Goal: Transaction & Acquisition: Download file/media

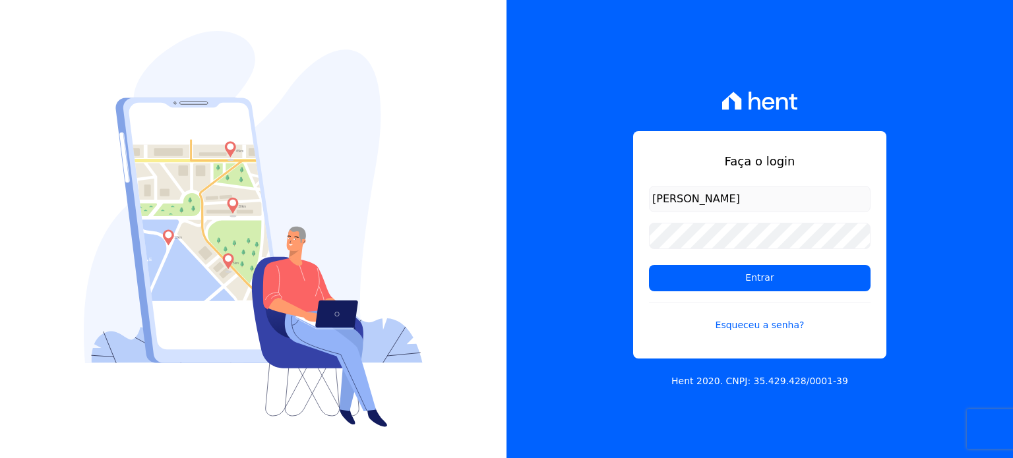
type input "[PERSON_NAME][EMAIL_ADDRESS][DOMAIN_NAME]"
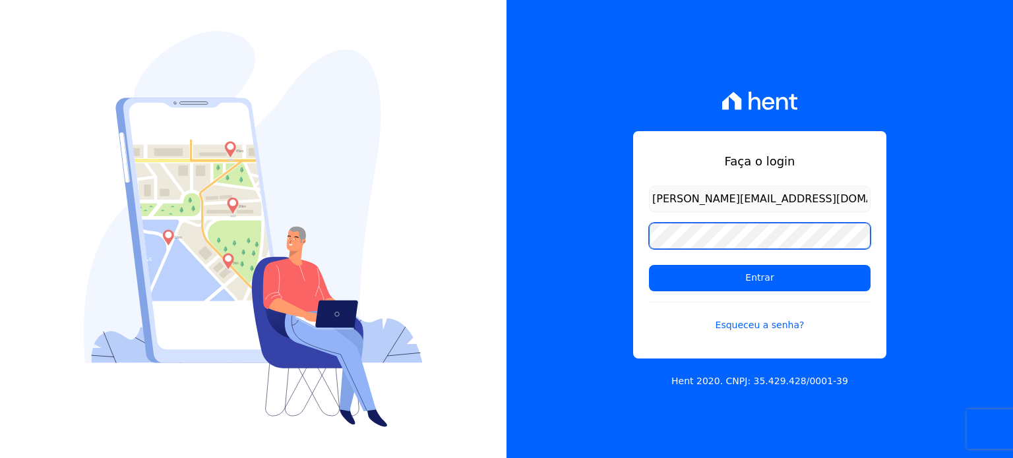
click at [649, 265] on input "Entrar" at bounding box center [760, 278] width 222 height 26
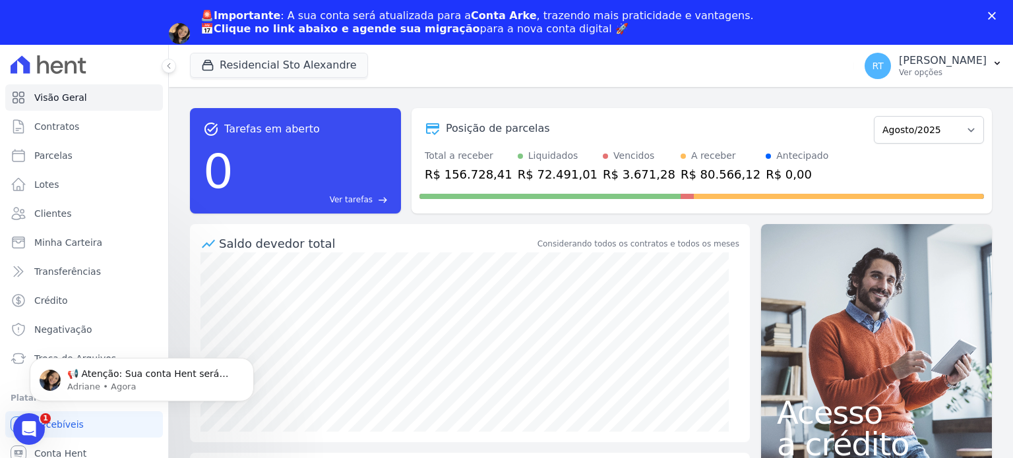
click at [996, 16] on div "Fechar" at bounding box center [994, 16] width 13 height 8
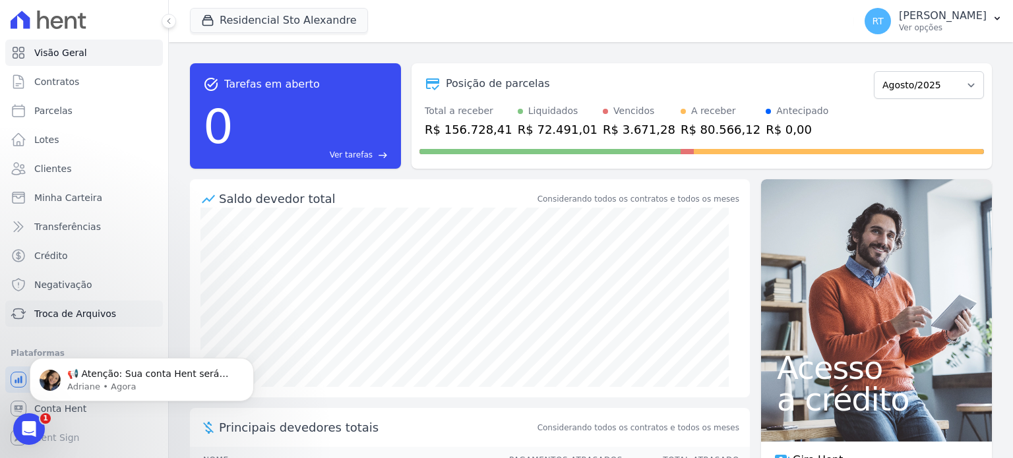
click at [73, 318] on span "Troca de Arquivos" at bounding box center [75, 313] width 82 height 13
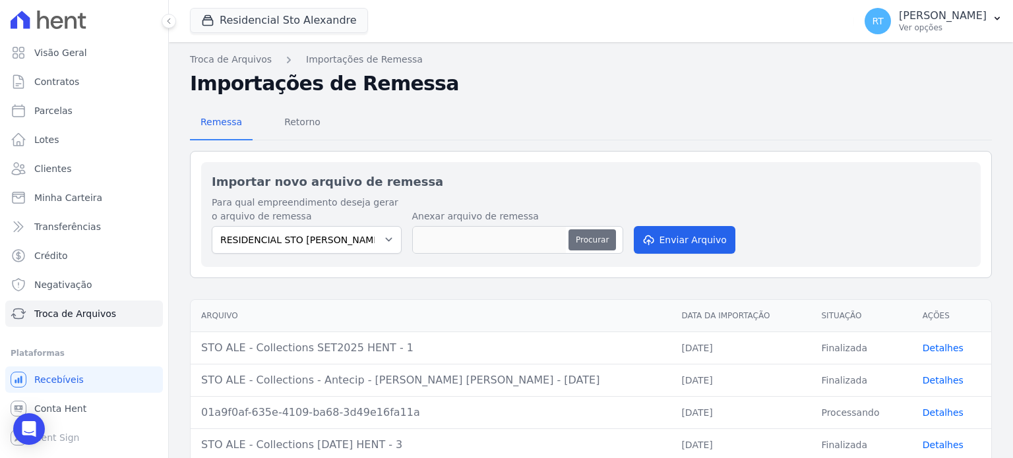
click at [590, 239] on button "Procurar" at bounding box center [592, 240] width 47 height 21
type input "STO ALE - Collections - Antecip - [PERSON_NAME] - SET a DEZ2025"
click at [686, 237] on button "Enviar Arquivo" at bounding box center [685, 240] width 102 height 28
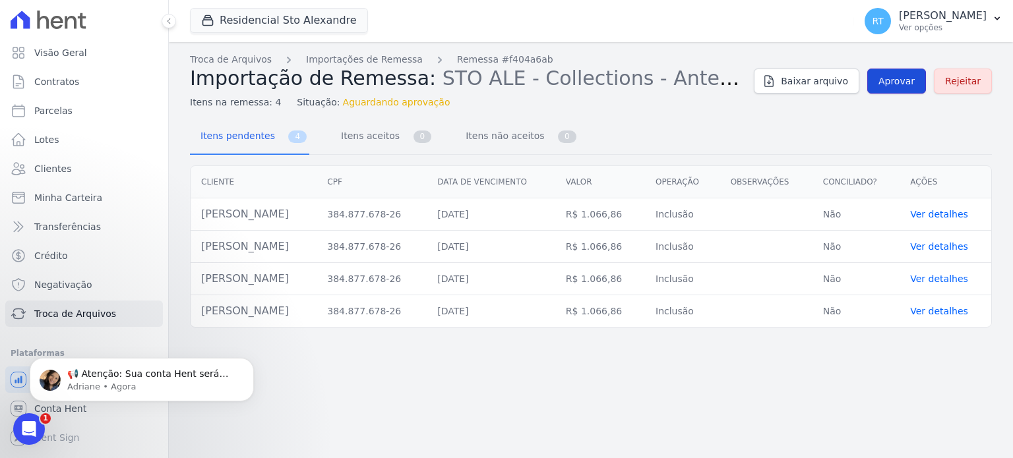
click at [905, 81] on span "Aprovar" at bounding box center [897, 81] width 36 height 13
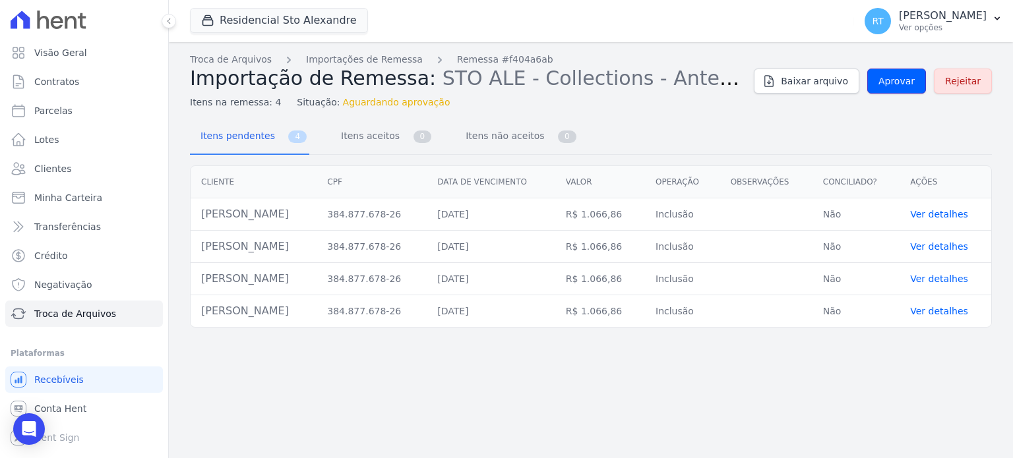
click at [905, 81] on span "Aprovar" at bounding box center [897, 81] width 36 height 13
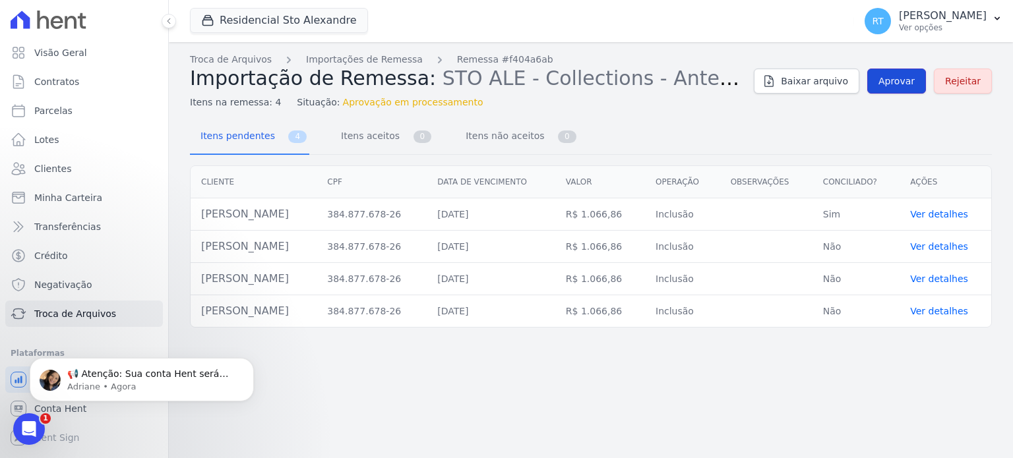
click at [902, 78] on span "Aprovar" at bounding box center [897, 81] width 36 height 13
click at [111, 373] on p "📢 Atenção: Sua conta Hent será migrada para a Conta Arke! Estamos trazendo para…" at bounding box center [152, 374] width 170 height 13
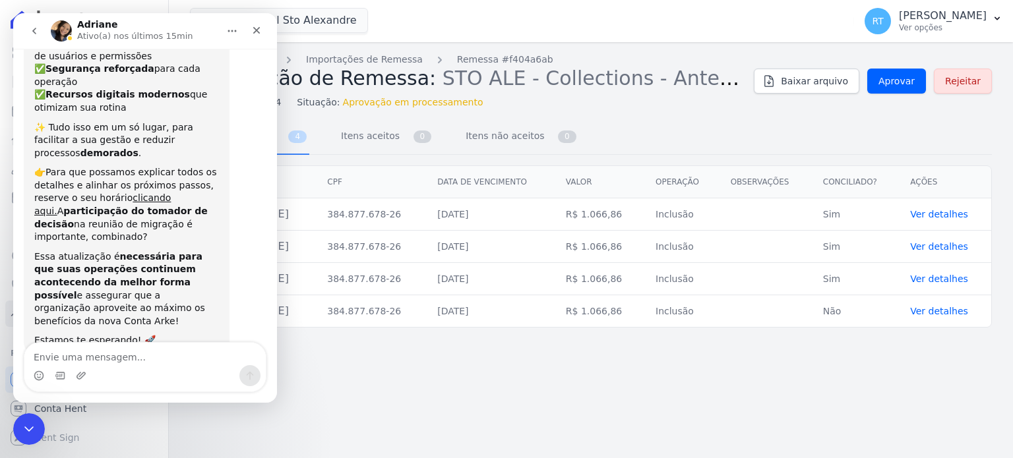
scroll to position [185, 0]
click at [256, 31] on icon "Fechar" at bounding box center [256, 30] width 7 height 7
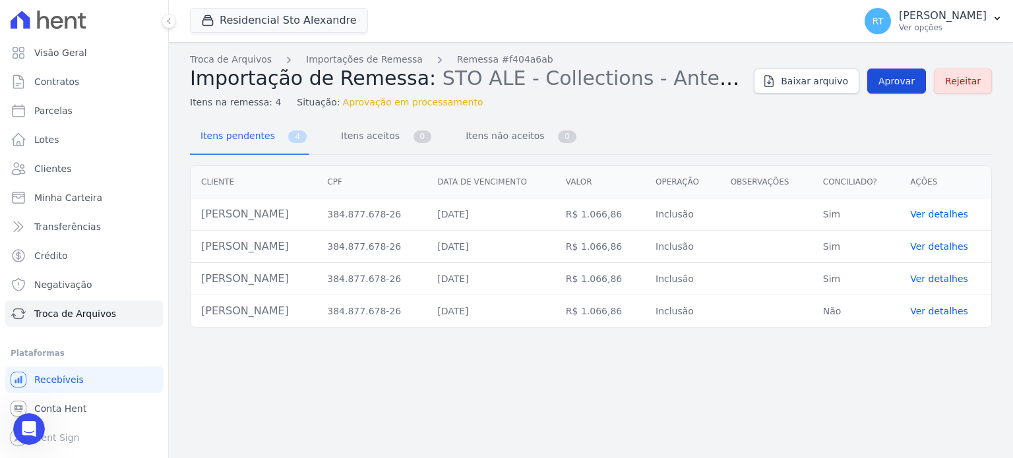
click at [908, 81] on span "Aprovar" at bounding box center [897, 81] width 36 height 13
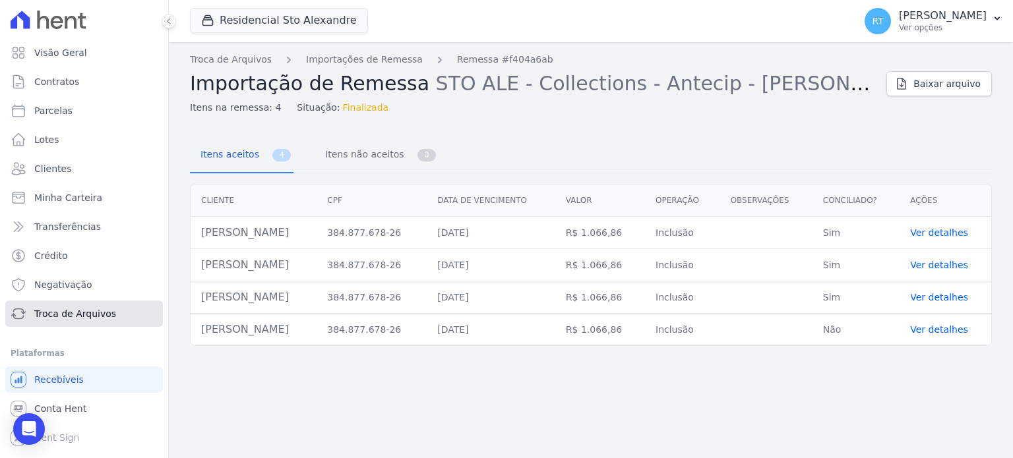
click at [79, 318] on span "Troca de Arquivos" at bounding box center [75, 313] width 82 height 13
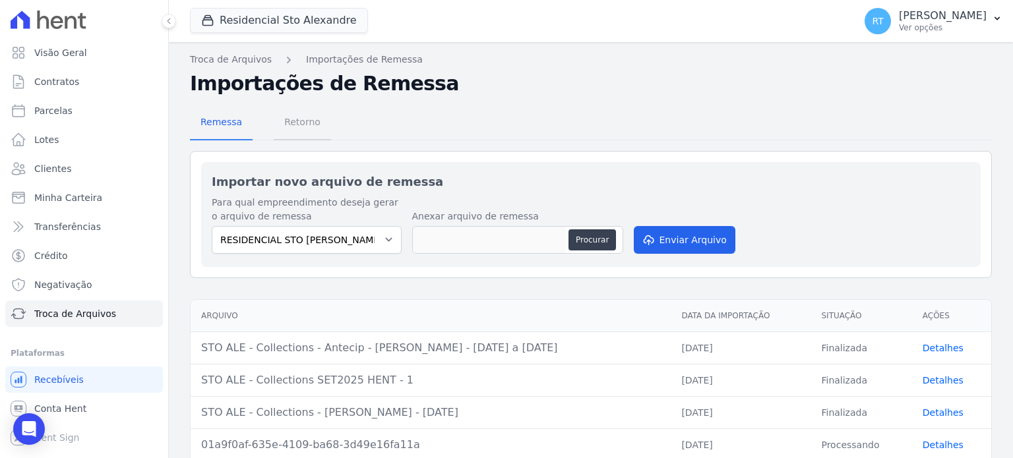
click at [297, 123] on span "Retorno" at bounding box center [302, 122] width 52 height 26
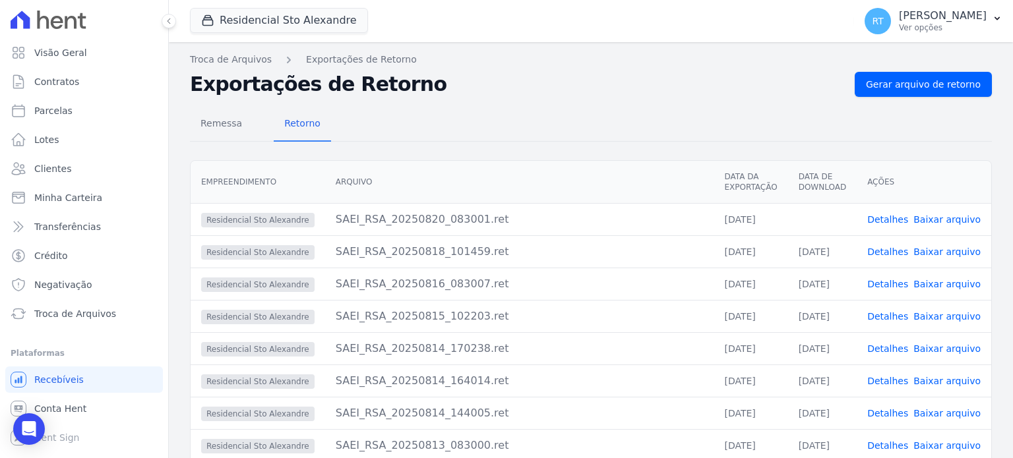
click at [892, 216] on link "Detalhes" at bounding box center [887, 219] width 41 height 11
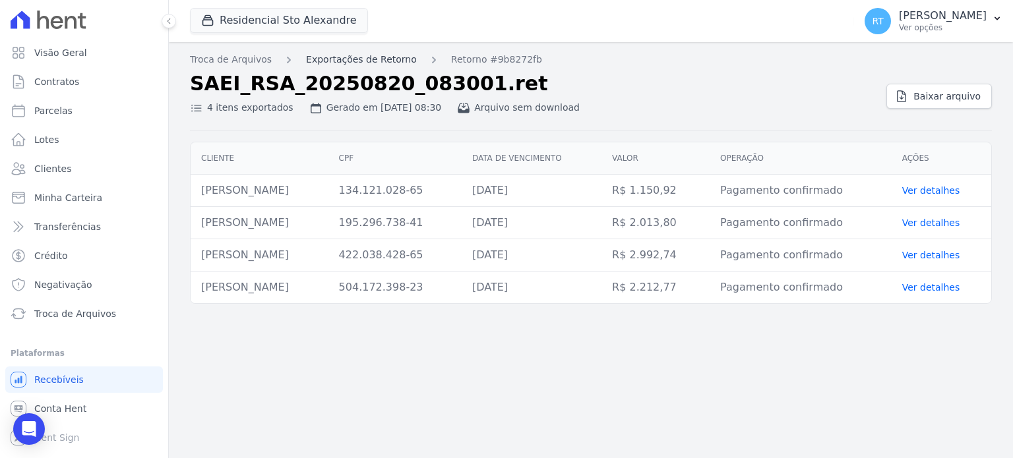
click at [377, 59] on link "Exportações de Retorno" at bounding box center [361, 60] width 111 height 14
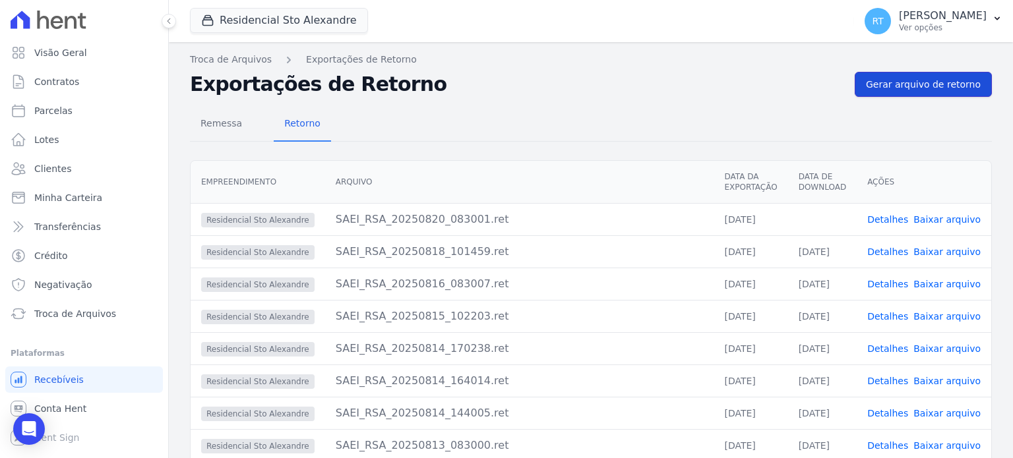
click at [937, 85] on span "Gerar arquivo de retorno" at bounding box center [923, 84] width 115 height 13
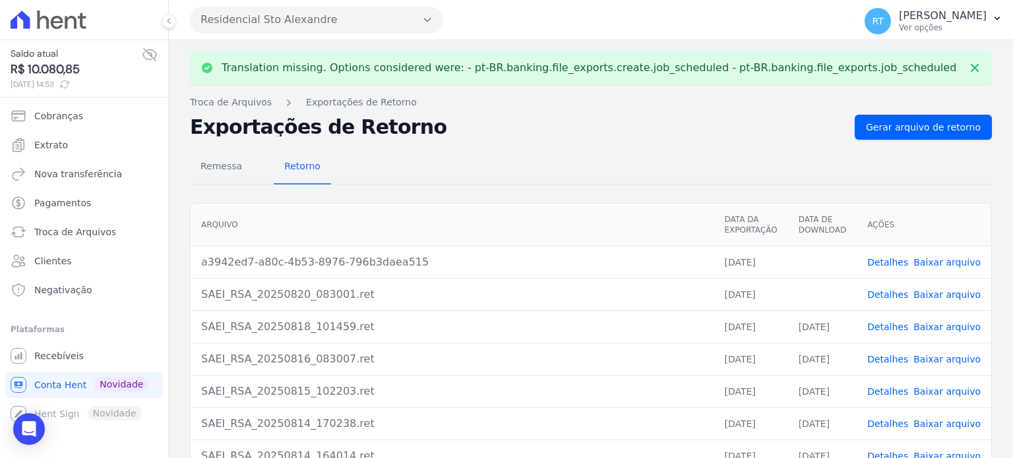
click at [897, 261] on link "Detalhes" at bounding box center [887, 262] width 41 height 11
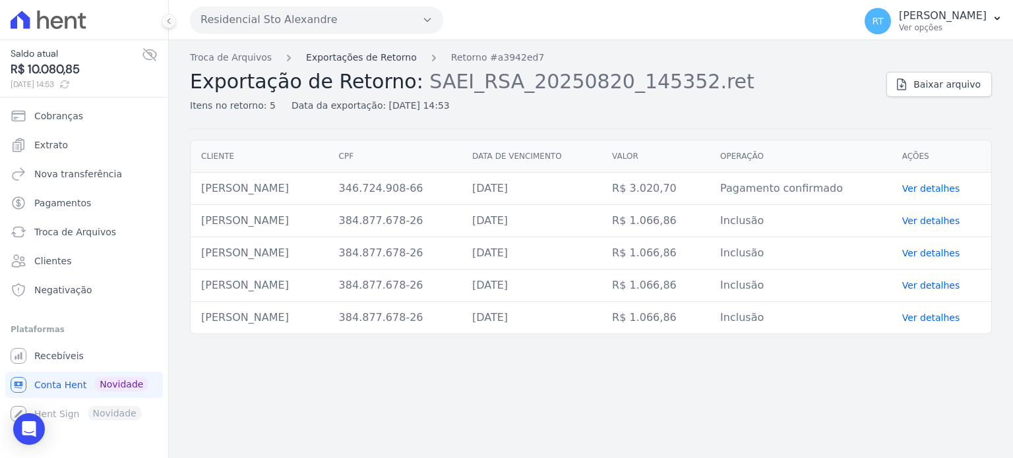
click at [365, 60] on link "Exportações de Retorno" at bounding box center [361, 58] width 111 height 14
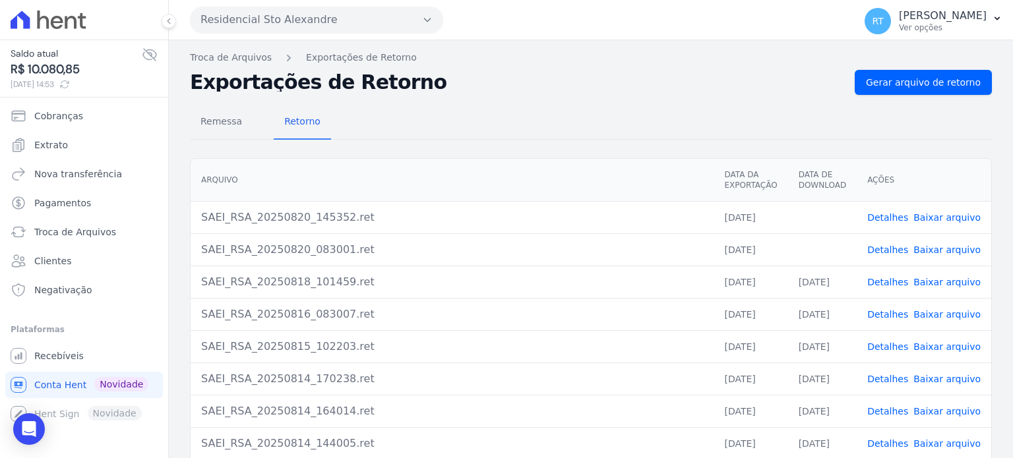
click at [945, 247] on link "Baixar arquivo" at bounding box center [947, 250] width 67 height 11
click at [549, 77] on h2 "Exportações de Retorno" at bounding box center [517, 82] width 654 height 18
click at [944, 214] on link "Baixar arquivo" at bounding box center [947, 217] width 67 height 11
click at [920, 83] on span "Gerar arquivo de retorno" at bounding box center [923, 82] width 115 height 13
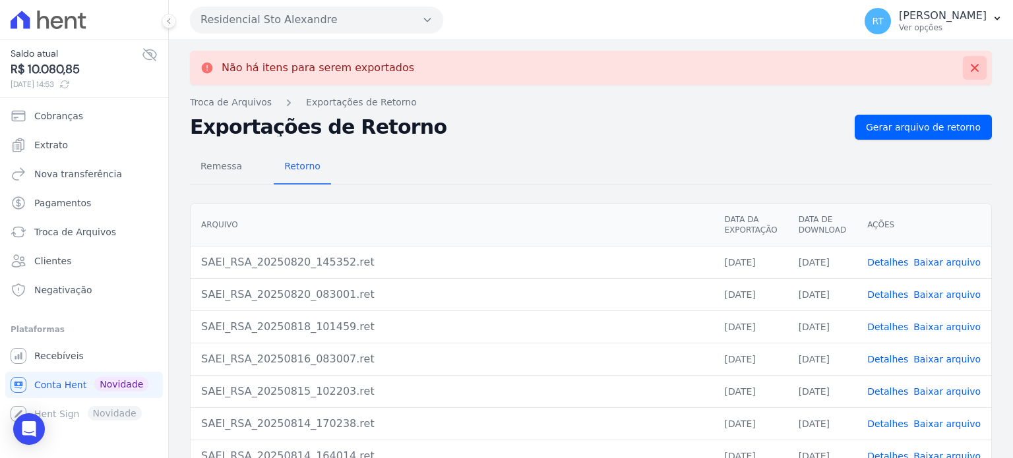
click at [971, 66] on icon at bounding box center [975, 68] width 8 height 8
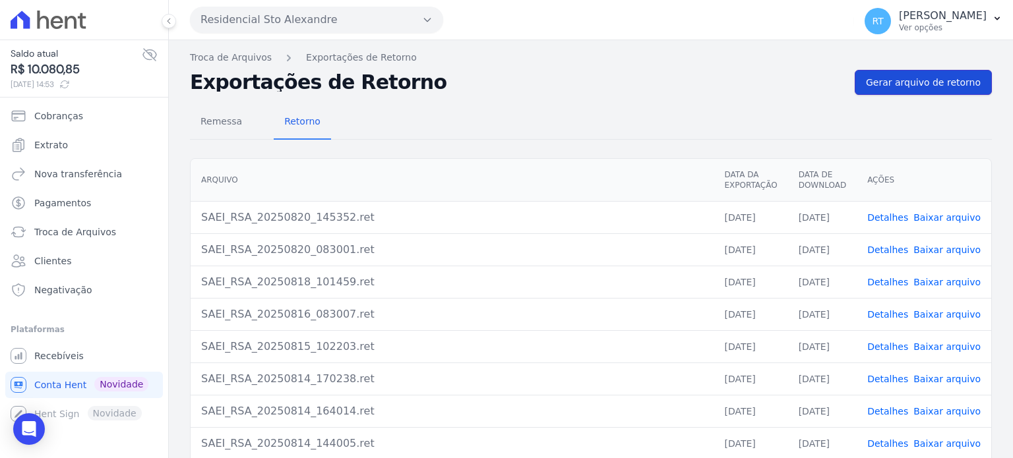
click at [926, 80] on span "Gerar arquivo de retorno" at bounding box center [923, 82] width 115 height 13
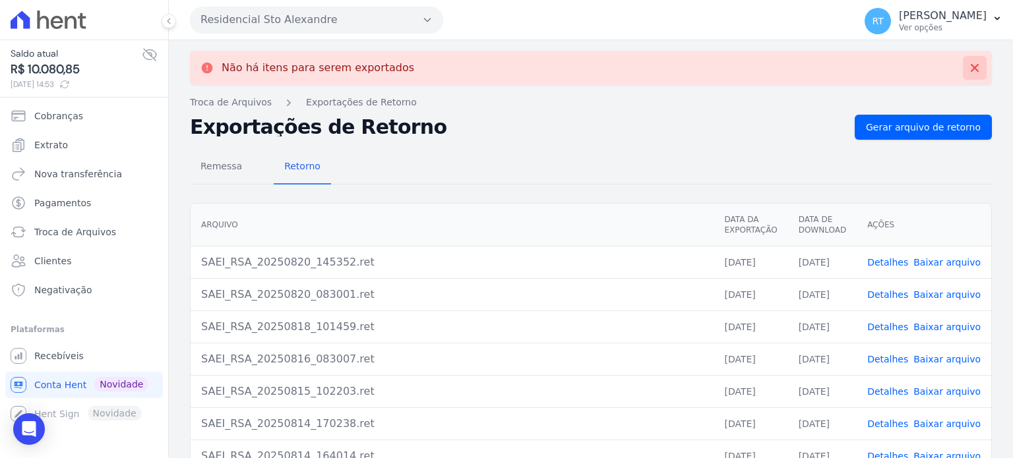
click at [968, 69] on icon at bounding box center [974, 67] width 13 height 13
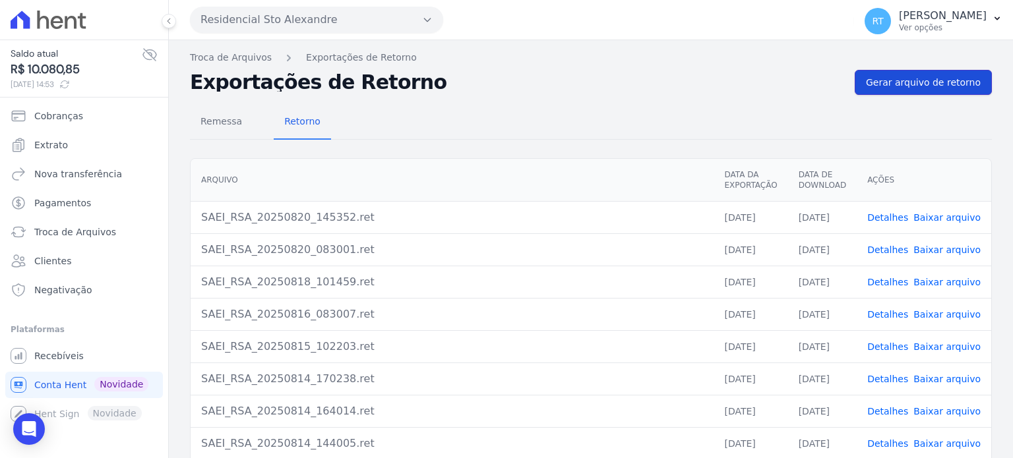
click at [930, 80] on span "Gerar arquivo de retorno" at bounding box center [923, 82] width 115 height 13
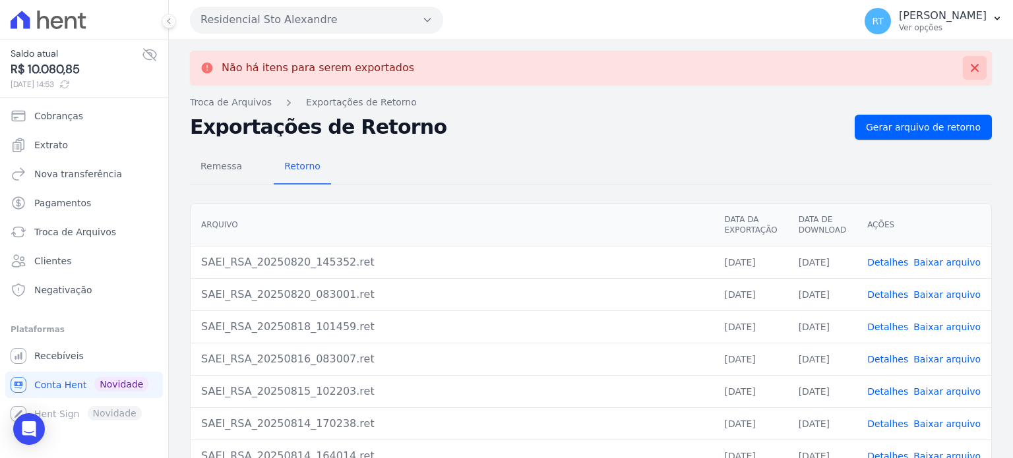
click at [971, 67] on icon at bounding box center [975, 68] width 8 height 8
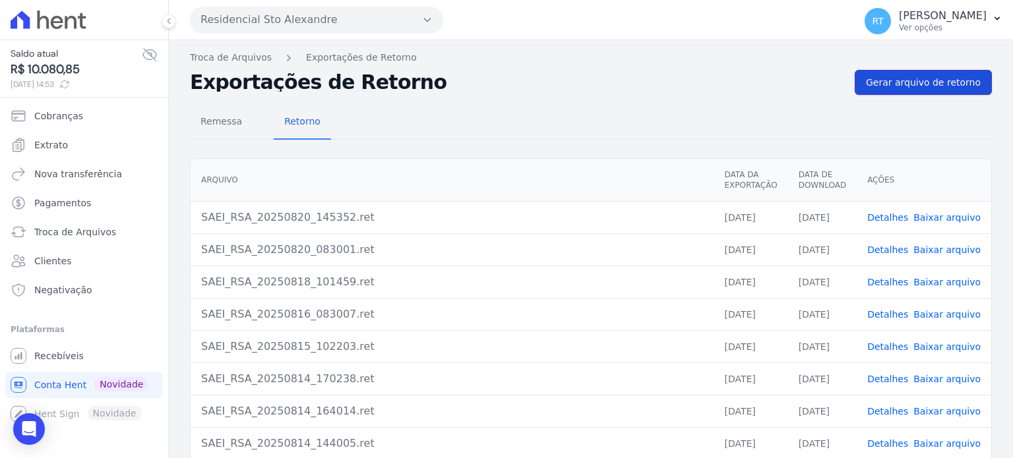
click at [939, 81] on span "Gerar arquivo de retorno" at bounding box center [923, 82] width 115 height 13
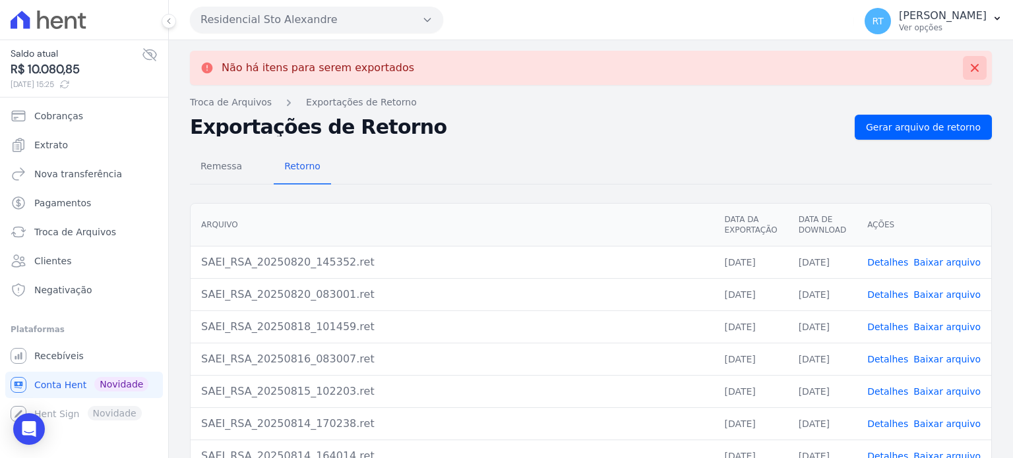
click at [971, 69] on icon at bounding box center [975, 68] width 8 height 8
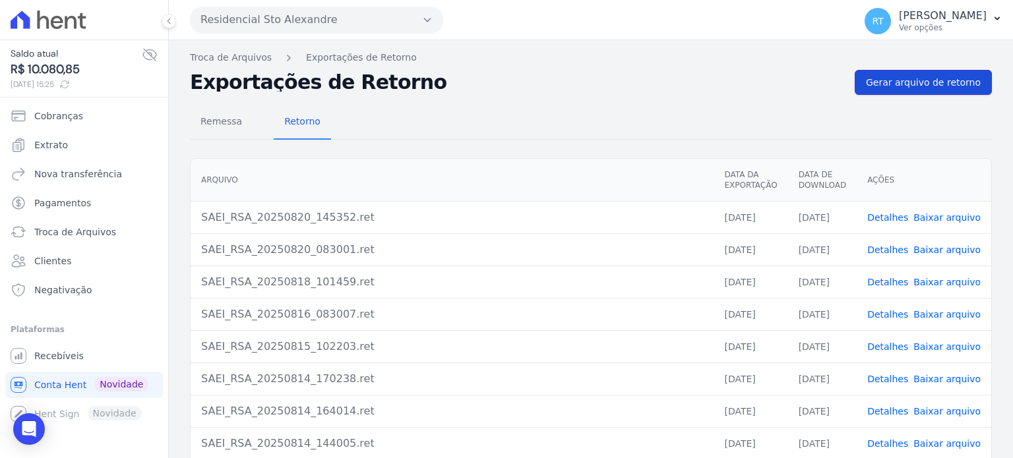
click at [939, 82] on span "Gerar arquivo de retorno" at bounding box center [923, 82] width 115 height 13
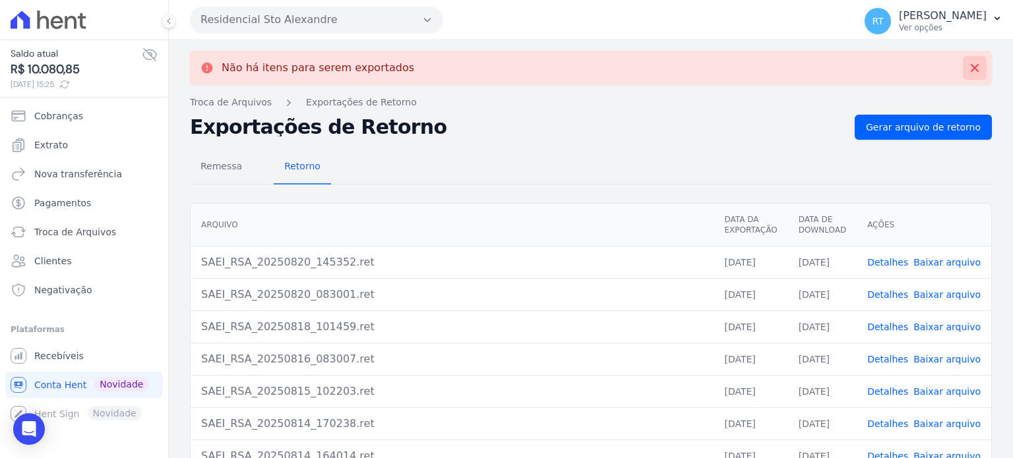
click at [968, 65] on icon at bounding box center [974, 67] width 13 height 13
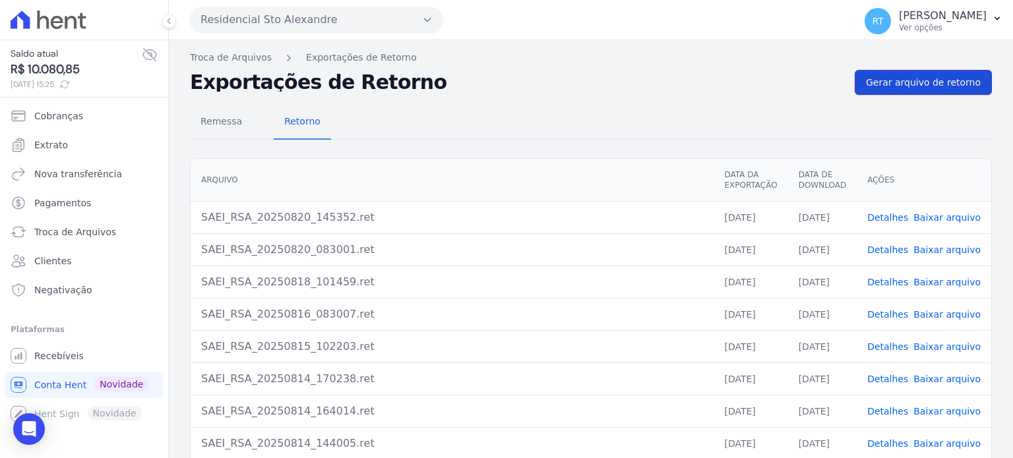
click at [930, 81] on span "Gerar arquivo de retorno" at bounding box center [923, 82] width 115 height 13
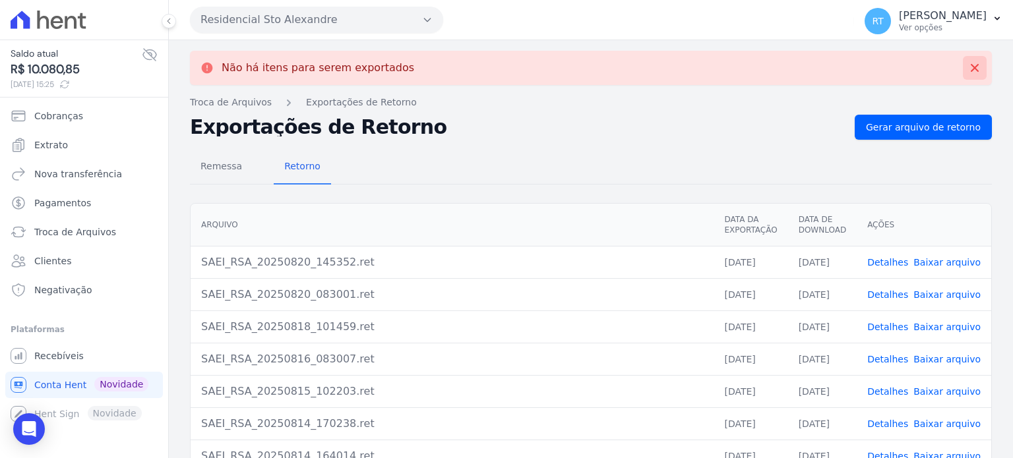
click at [968, 71] on icon at bounding box center [974, 67] width 13 height 13
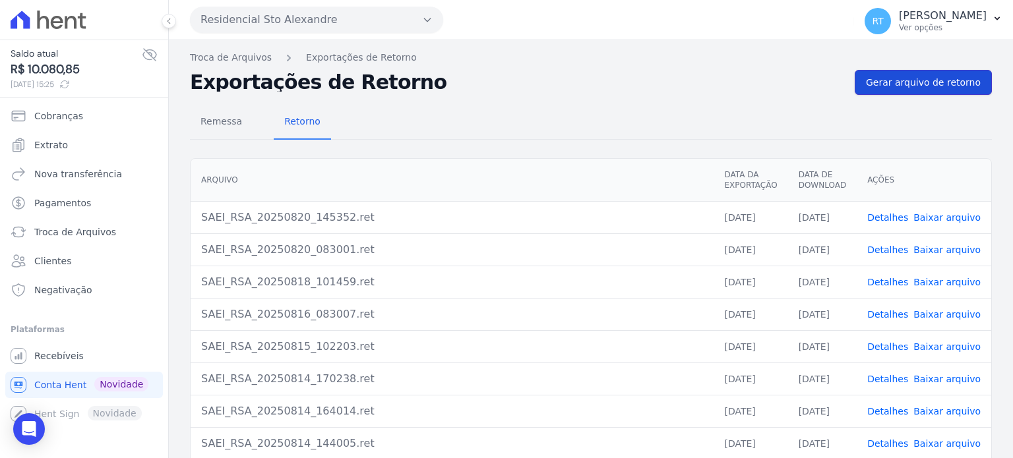
click at [937, 81] on span "Gerar arquivo de retorno" at bounding box center [923, 82] width 115 height 13
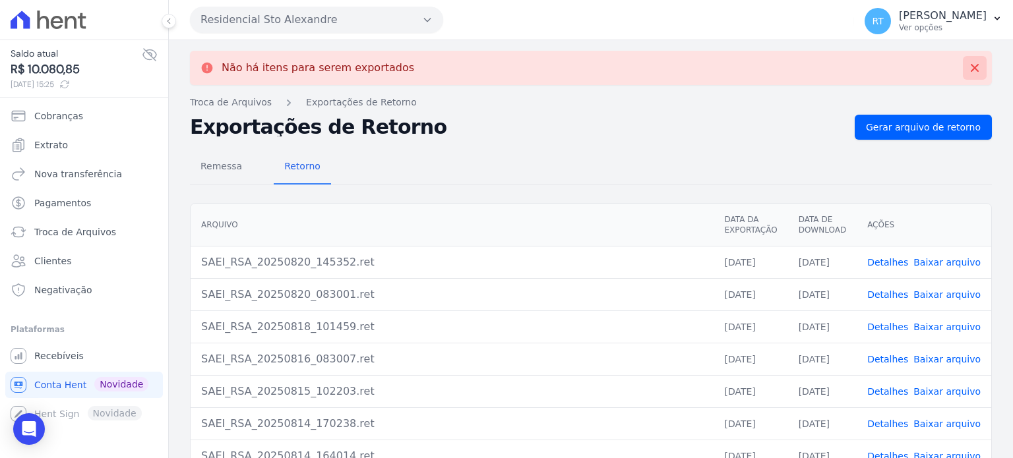
click at [971, 67] on icon at bounding box center [975, 68] width 8 height 8
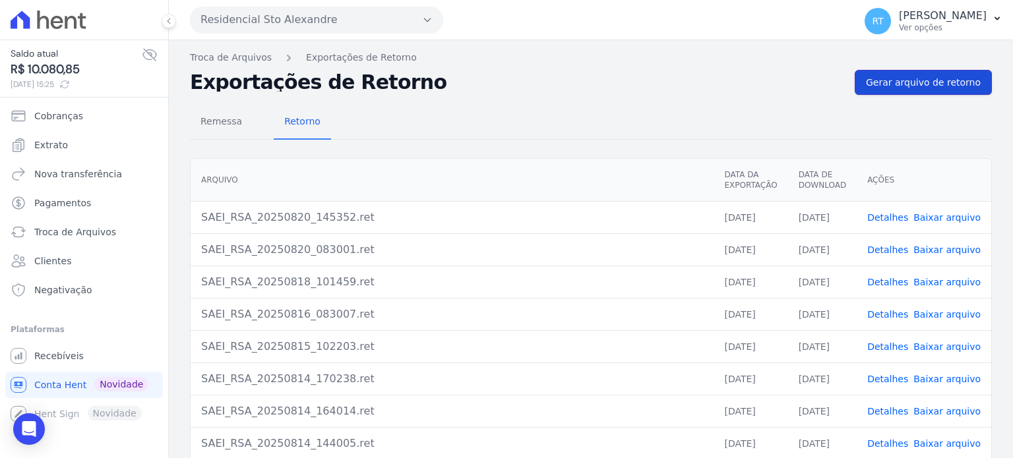
click at [925, 84] on span "Gerar arquivo de retorno" at bounding box center [923, 82] width 115 height 13
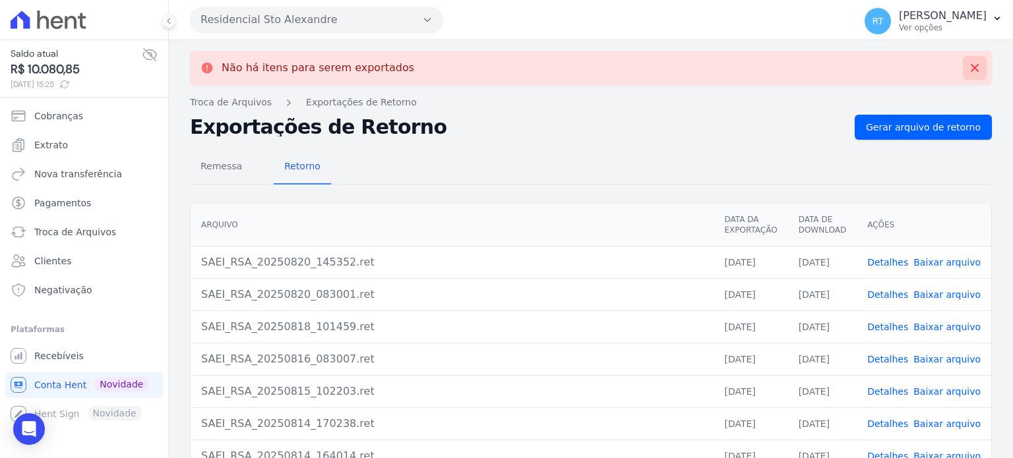
click at [968, 63] on icon at bounding box center [974, 67] width 13 height 13
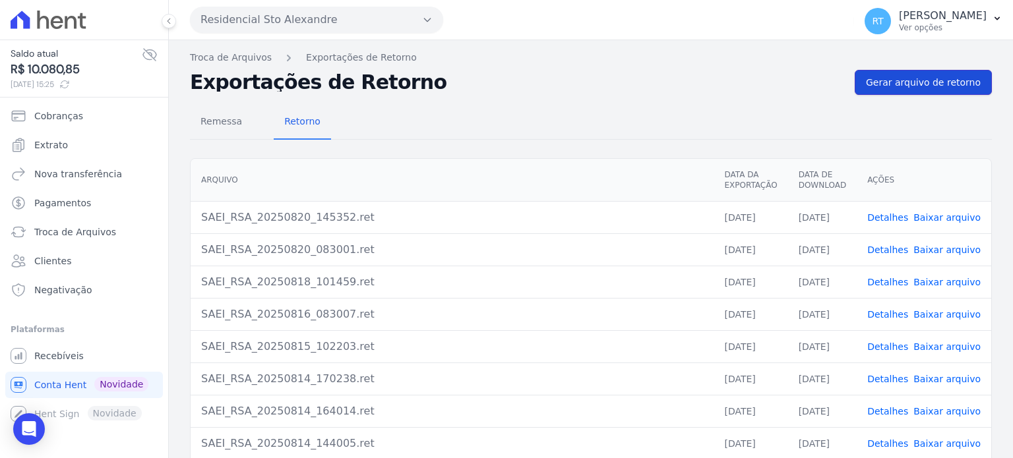
click at [920, 80] on span "Gerar arquivo de retorno" at bounding box center [923, 82] width 115 height 13
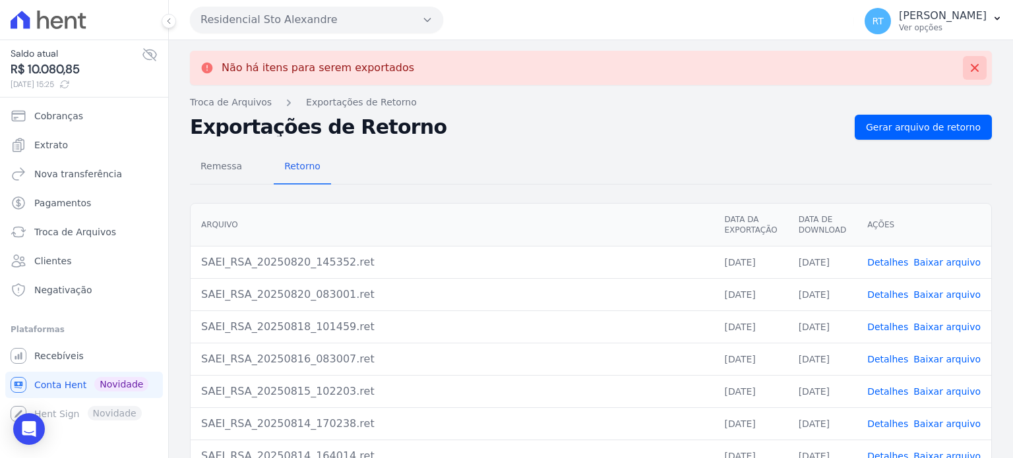
click at [971, 67] on icon at bounding box center [975, 68] width 8 height 8
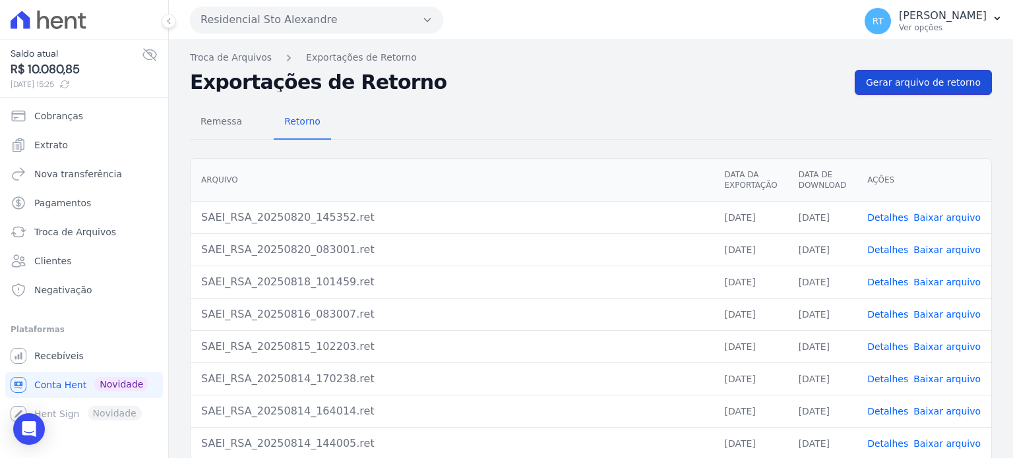
click at [933, 82] on span "Gerar arquivo de retorno" at bounding box center [923, 82] width 115 height 13
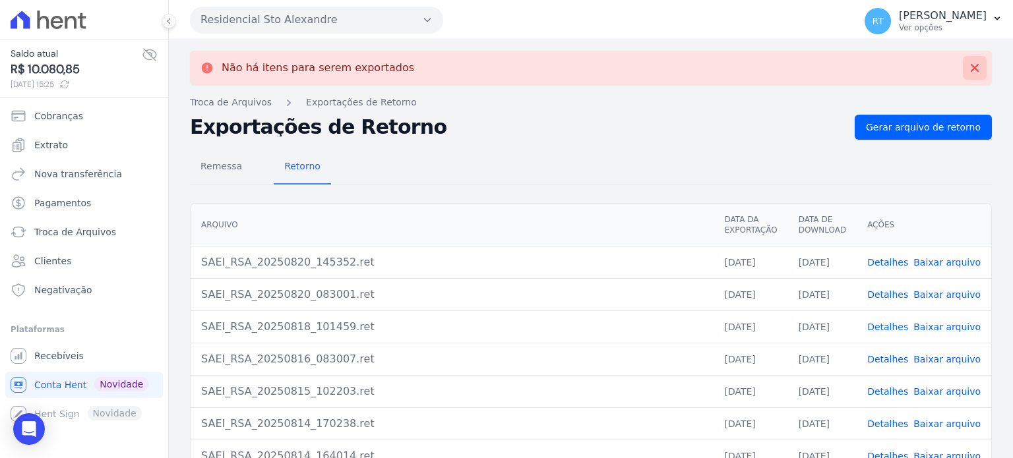
click at [968, 65] on icon at bounding box center [974, 67] width 13 height 13
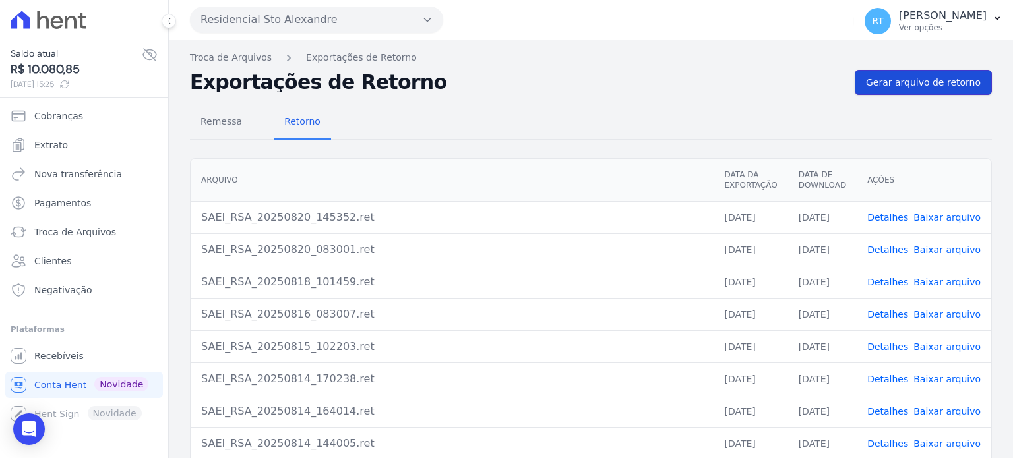
click at [925, 85] on span "Gerar arquivo de retorno" at bounding box center [923, 82] width 115 height 13
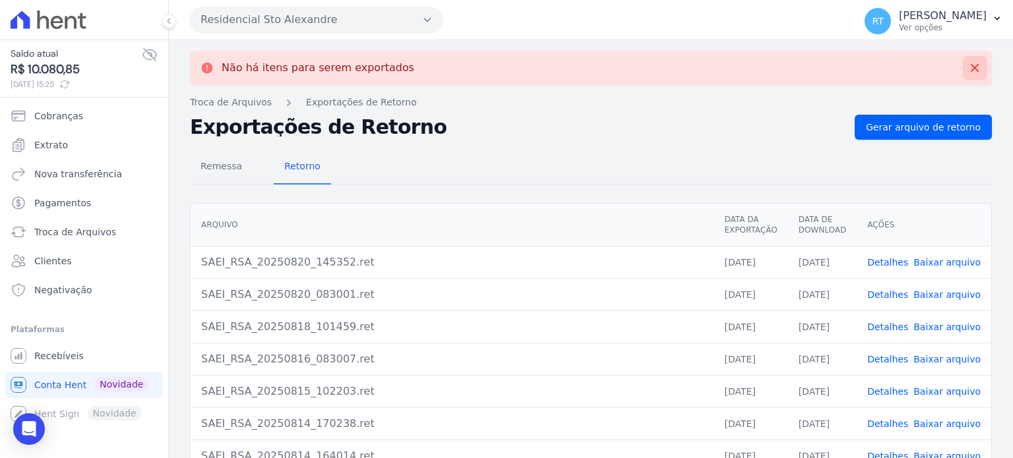
click at [968, 73] on icon at bounding box center [974, 67] width 13 height 13
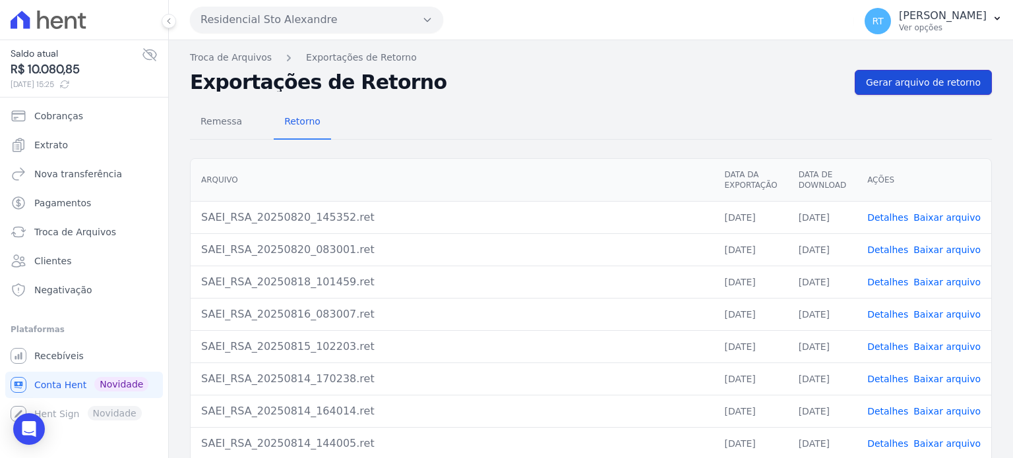
click at [923, 78] on span "Gerar arquivo de retorno" at bounding box center [923, 82] width 115 height 13
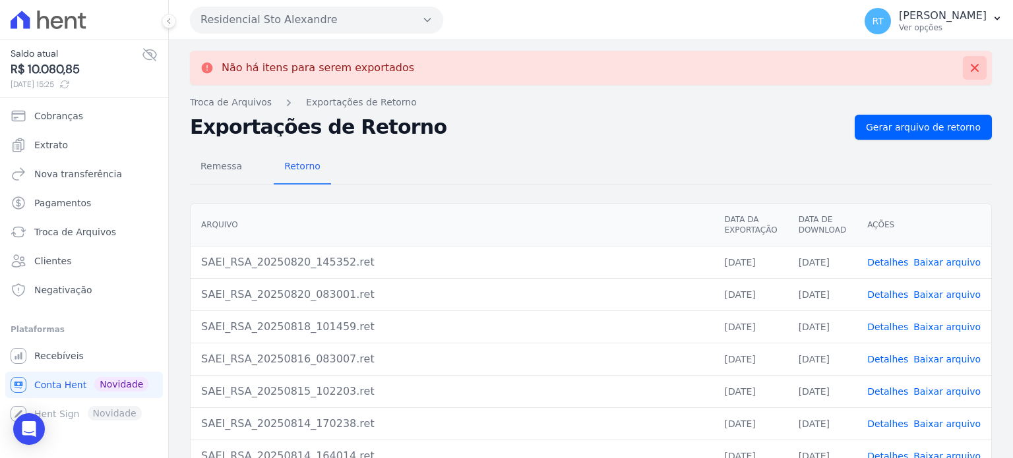
click at [968, 71] on icon at bounding box center [974, 67] width 13 height 13
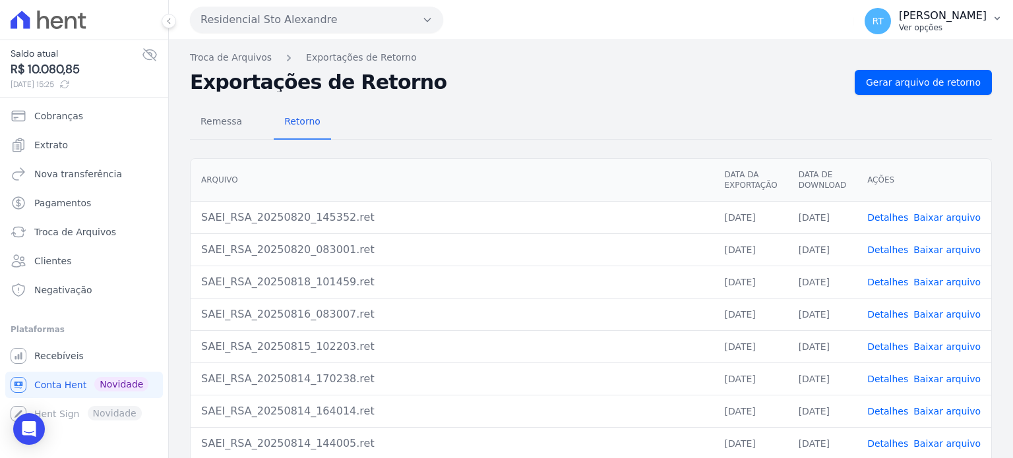
click at [937, 20] on p "[PERSON_NAME]" at bounding box center [943, 15] width 88 height 13
click at [869, 53] on link "Logout" at bounding box center [928, 57] width 169 height 24
